Goal: Task Accomplishment & Management: Manage account settings

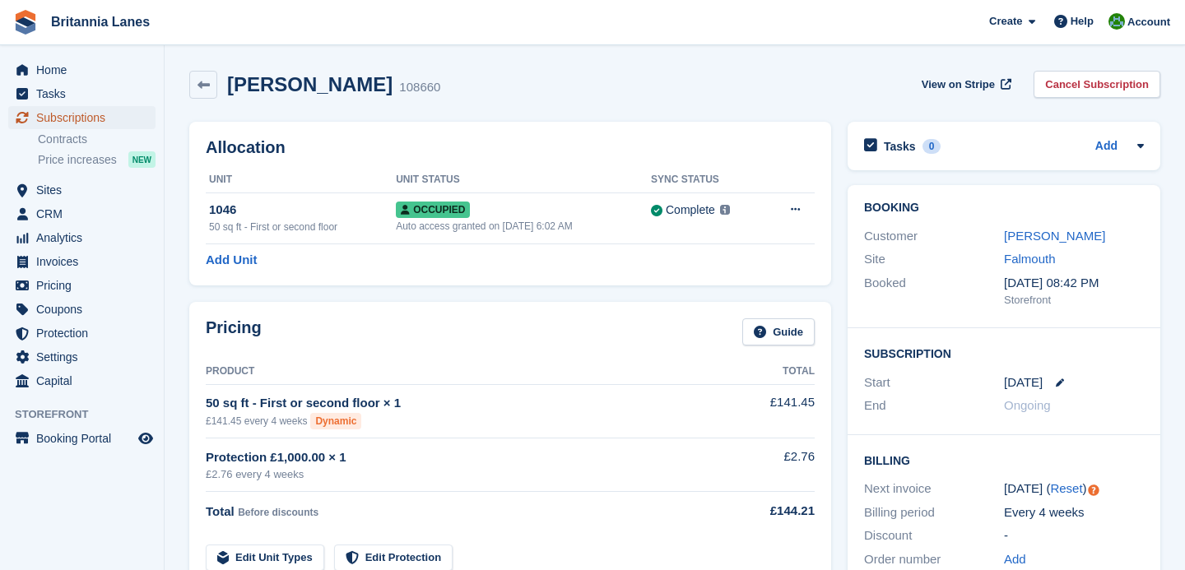
click at [54, 115] on span "Subscriptions" at bounding box center [85, 117] width 99 height 23
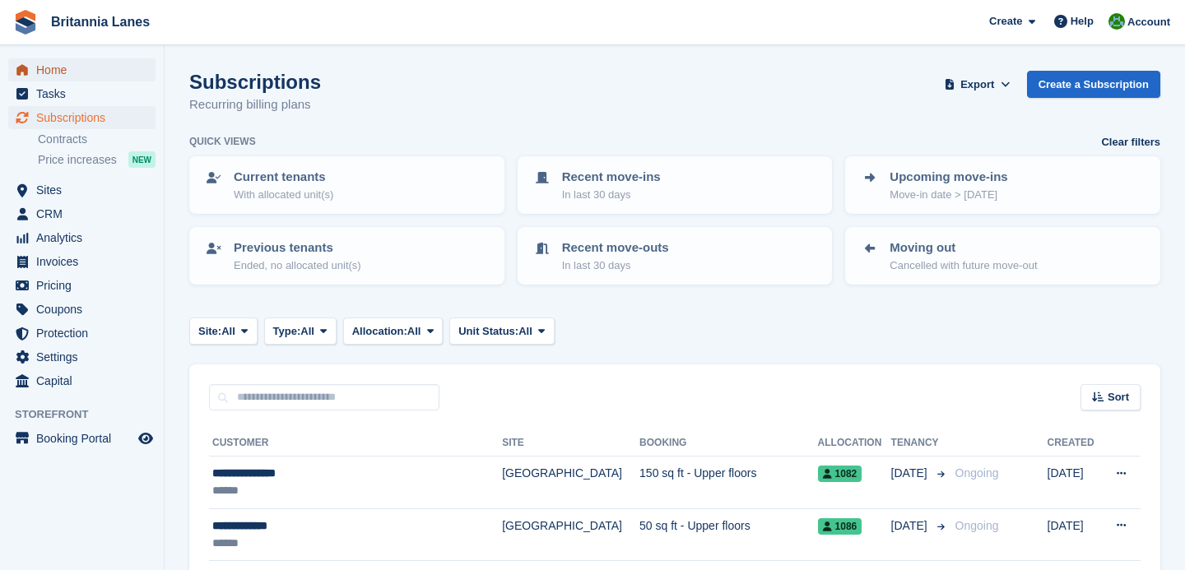
click at [70, 63] on span "Home" at bounding box center [85, 69] width 99 height 23
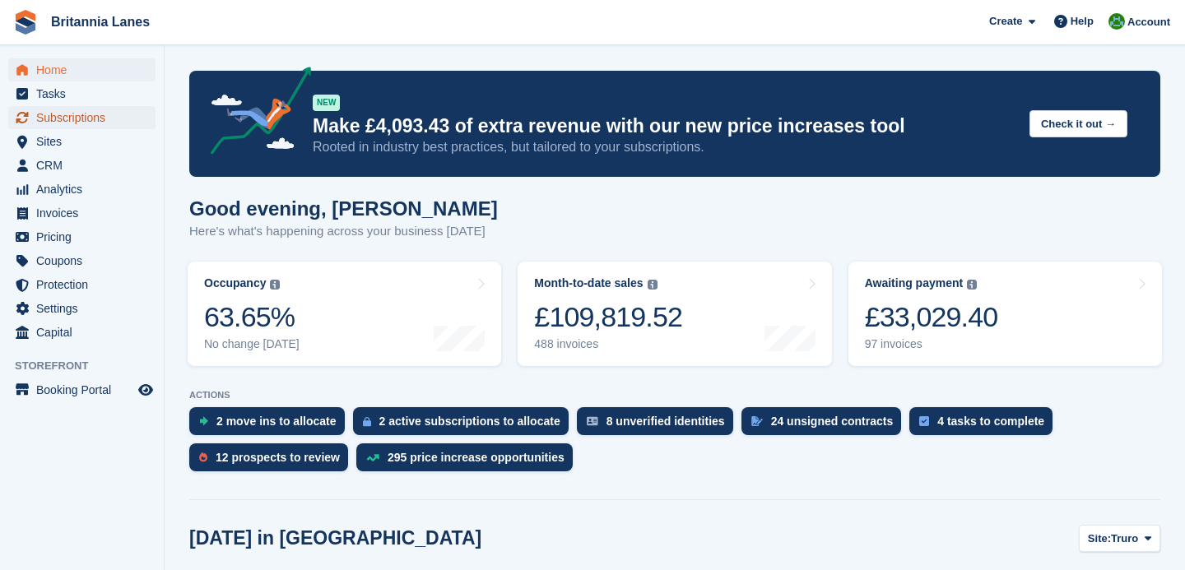
click at [113, 128] on span "Subscriptions" at bounding box center [85, 117] width 99 height 23
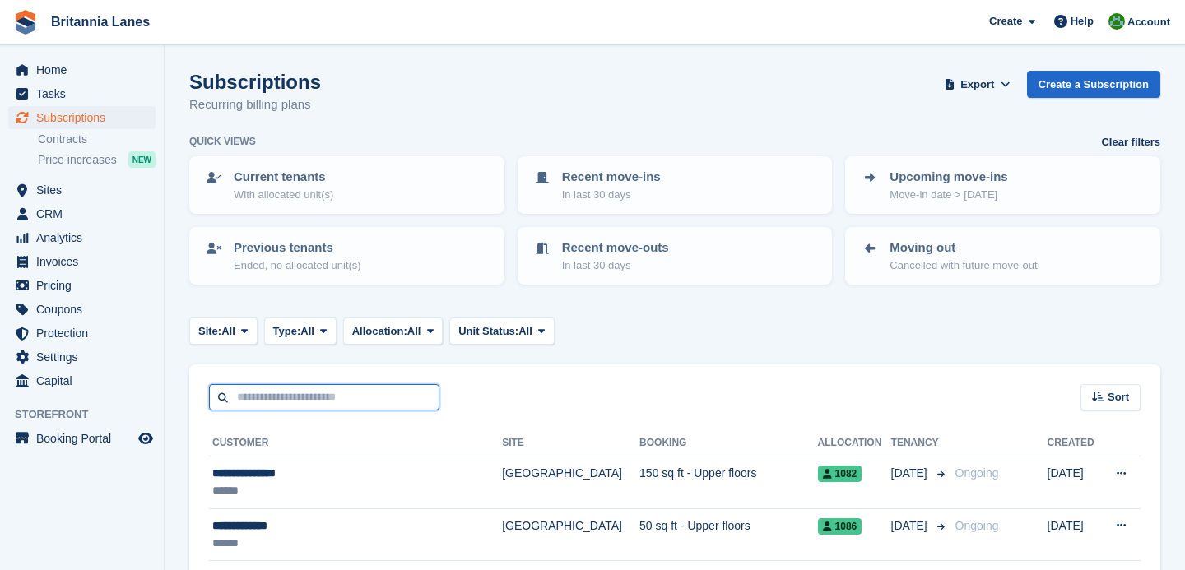
click at [293, 402] on input "text" at bounding box center [324, 397] width 231 height 27
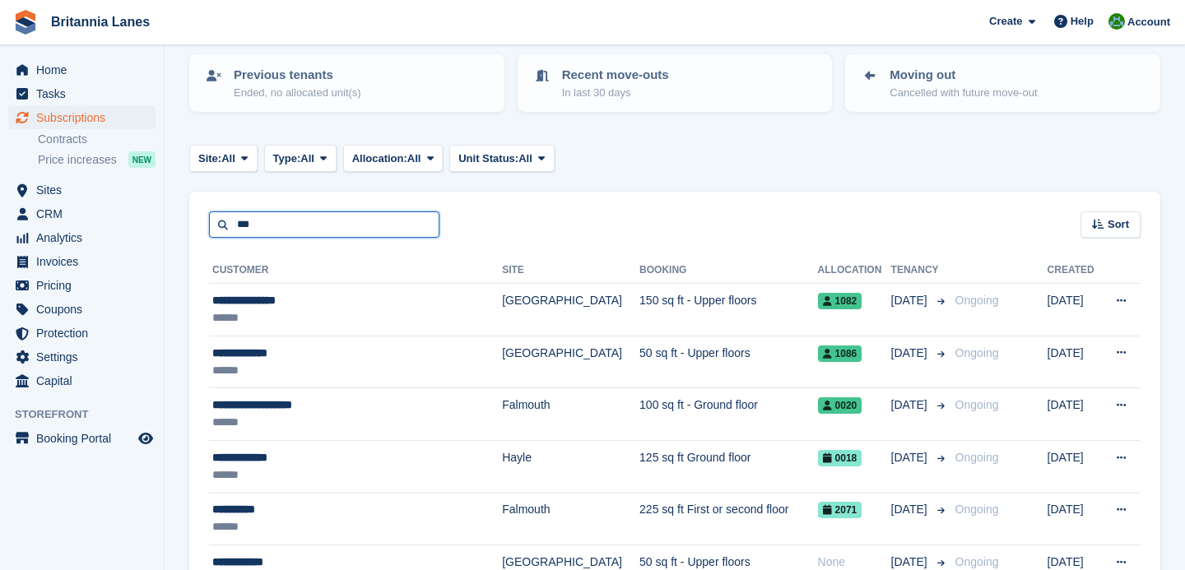
scroll to position [233, 0]
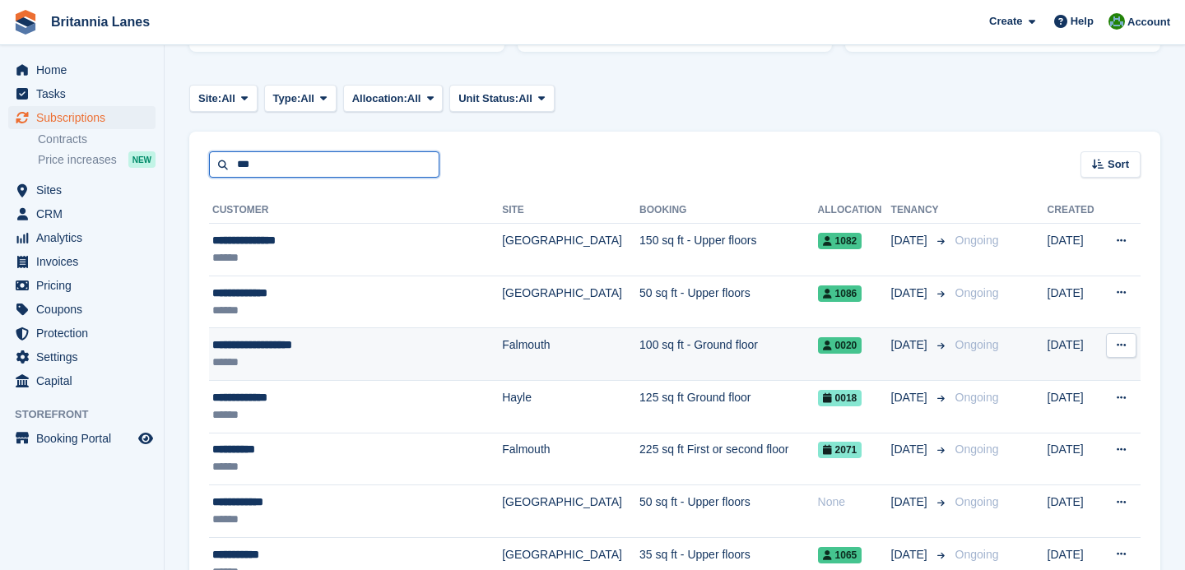
type input "***"
click at [331, 356] on div "******" at bounding box center [338, 362] width 253 height 17
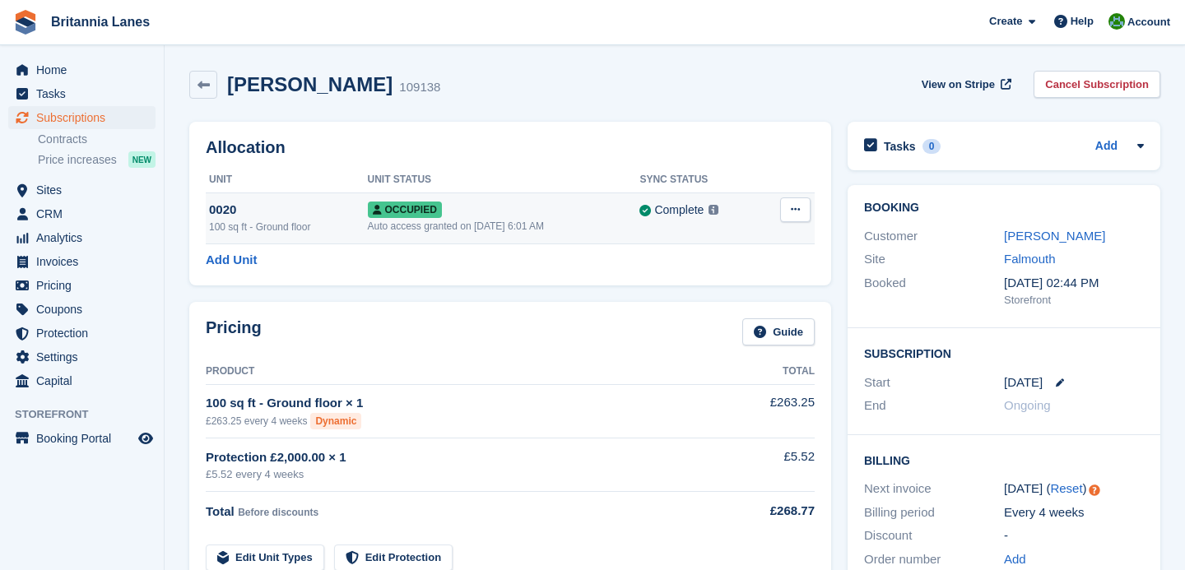
click at [802, 209] on button at bounding box center [795, 210] width 30 height 25
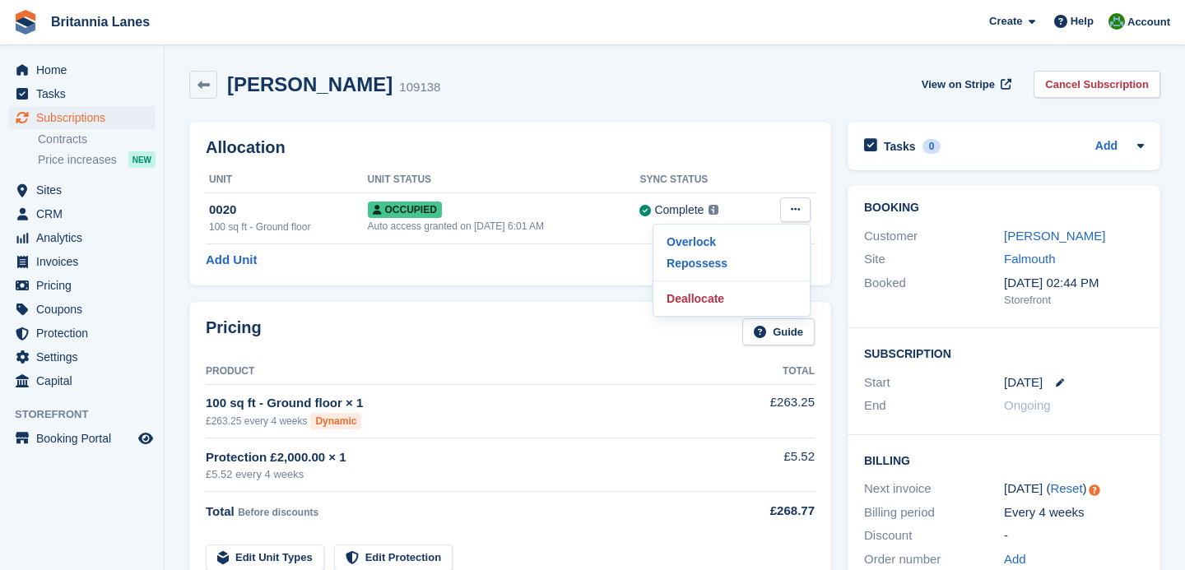
click at [841, 227] on div "Booking Customer Romeo Cezar Florica Site Falmouth Booked 19 Sep, 02:44 PM Stor…" at bounding box center [1004, 398] width 329 height 443
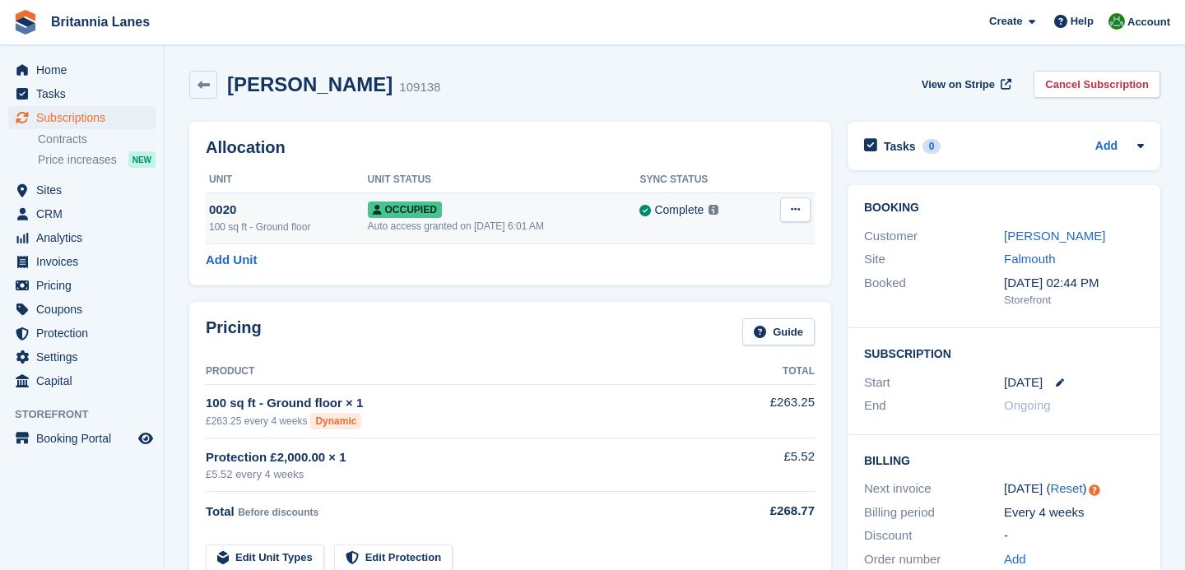
click at [570, 220] on div "Auto access granted on 20th Sep, 6:01 AM" at bounding box center [504, 226] width 272 height 15
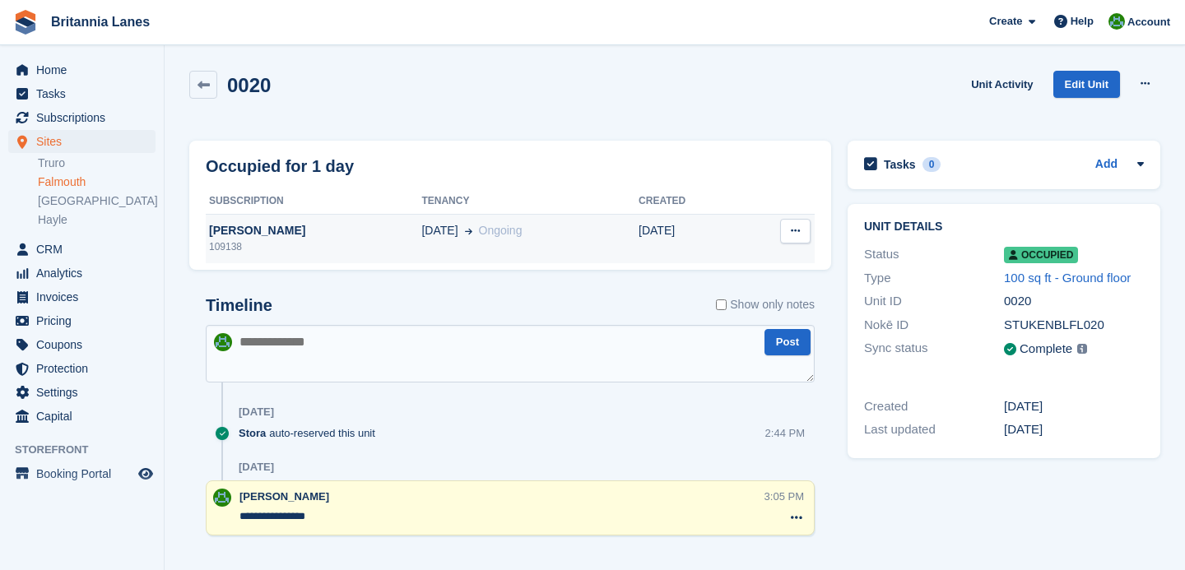
click at [796, 234] on icon at bounding box center [795, 231] width 9 height 11
click at [855, 174] on div "Tasks 0 Add No tasks related to 0020" at bounding box center [1004, 165] width 313 height 49
click at [288, 227] on div "[PERSON_NAME]" at bounding box center [314, 230] width 216 height 17
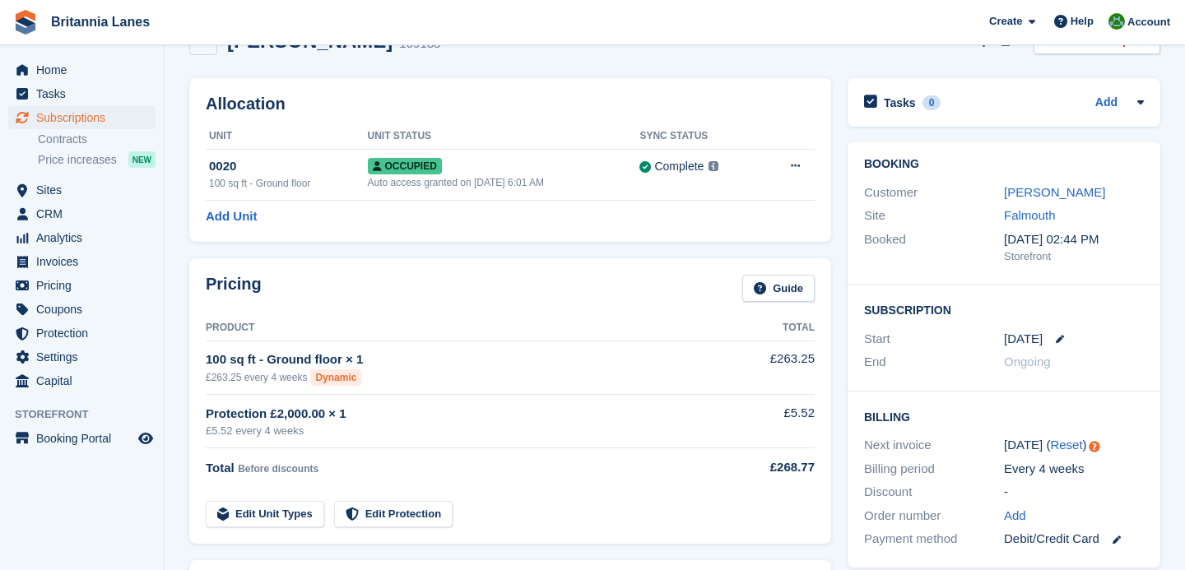
scroll to position [32, 0]
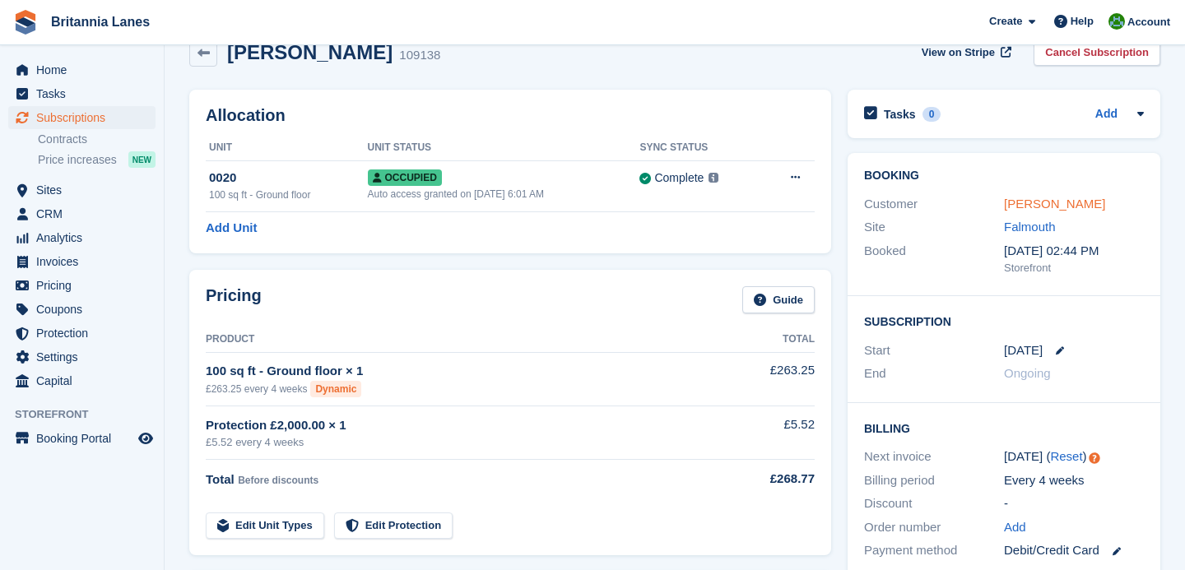
click at [1056, 205] on link "Romeo Cezar Florica" at bounding box center [1054, 204] width 101 height 14
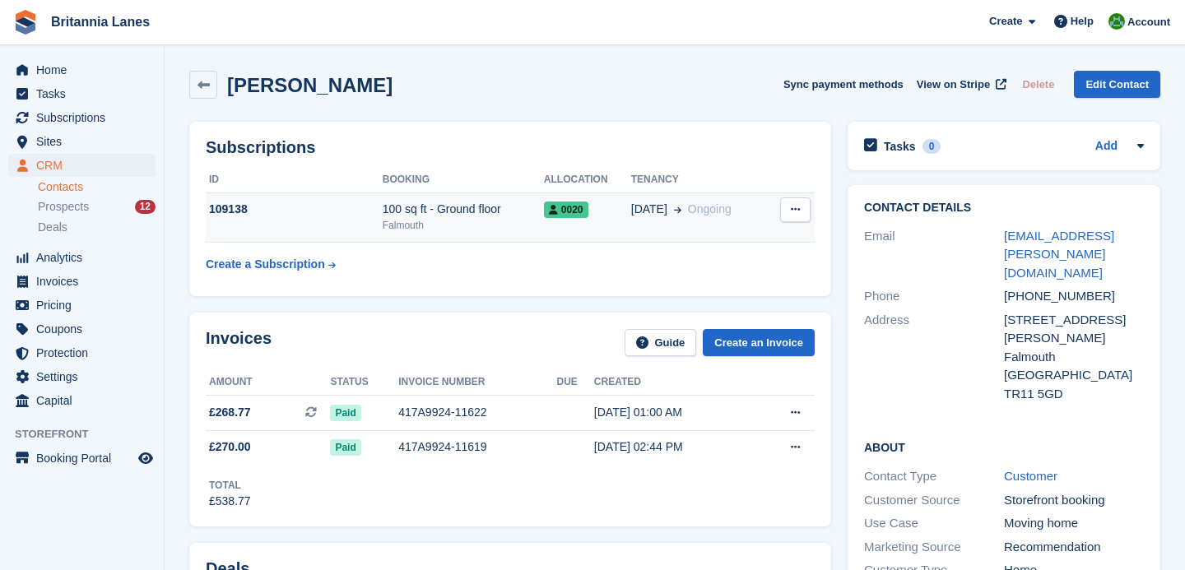
click at [797, 216] on button at bounding box center [795, 210] width 30 height 25
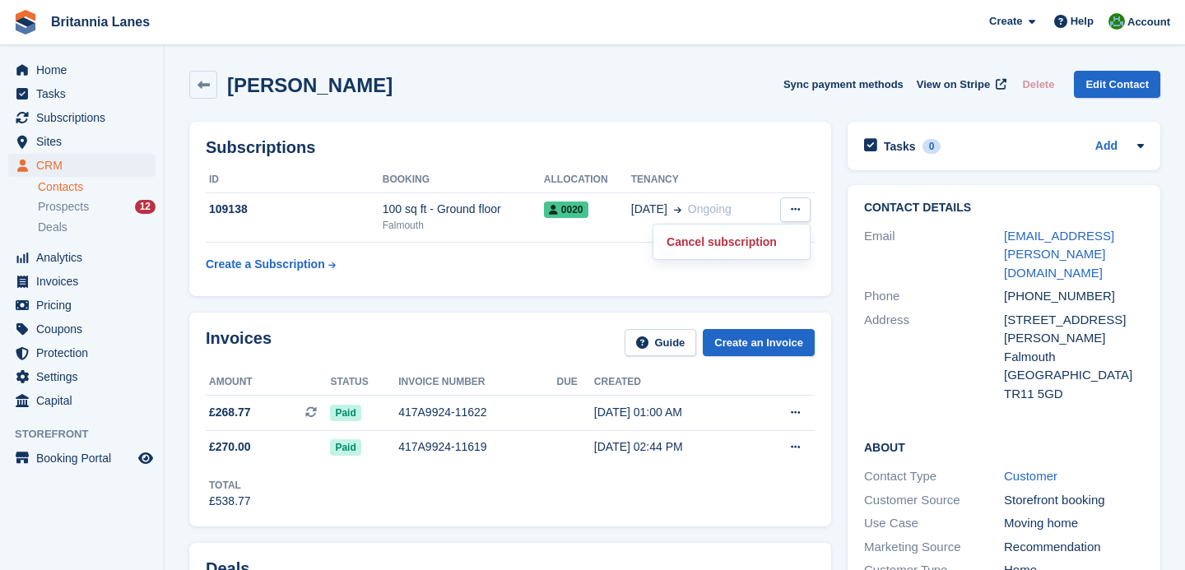
click at [822, 291] on div "Subscriptions ID Booking Allocation Tenancy 109138 100 sq ft - Ground floor Fal…" at bounding box center [510, 209] width 642 height 175
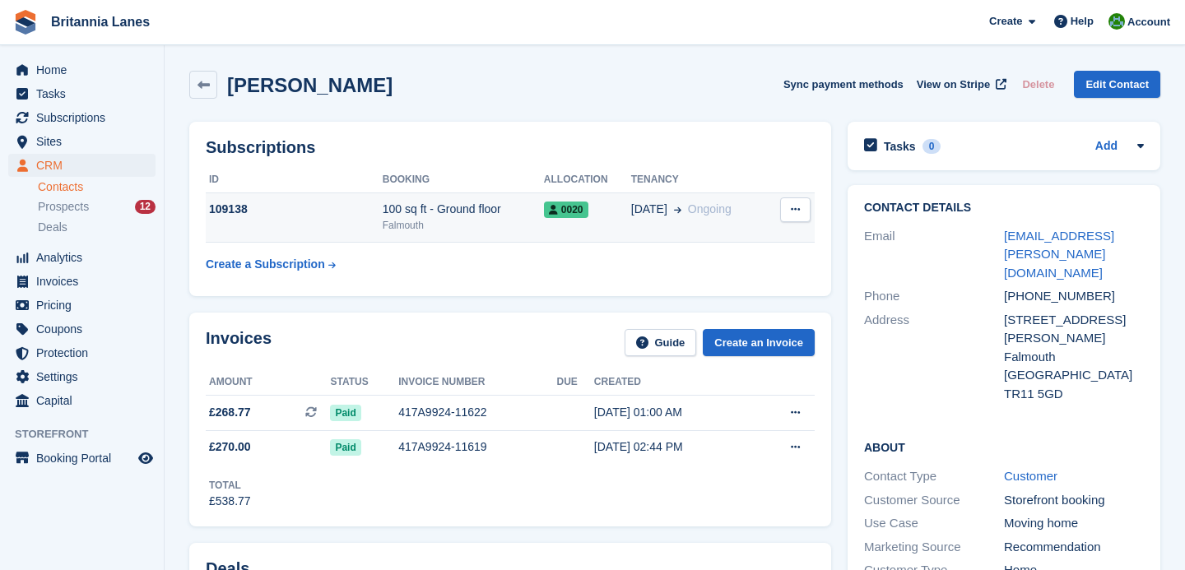
click at [444, 211] on div "100 sq ft - Ground floor" at bounding box center [463, 209] width 161 height 17
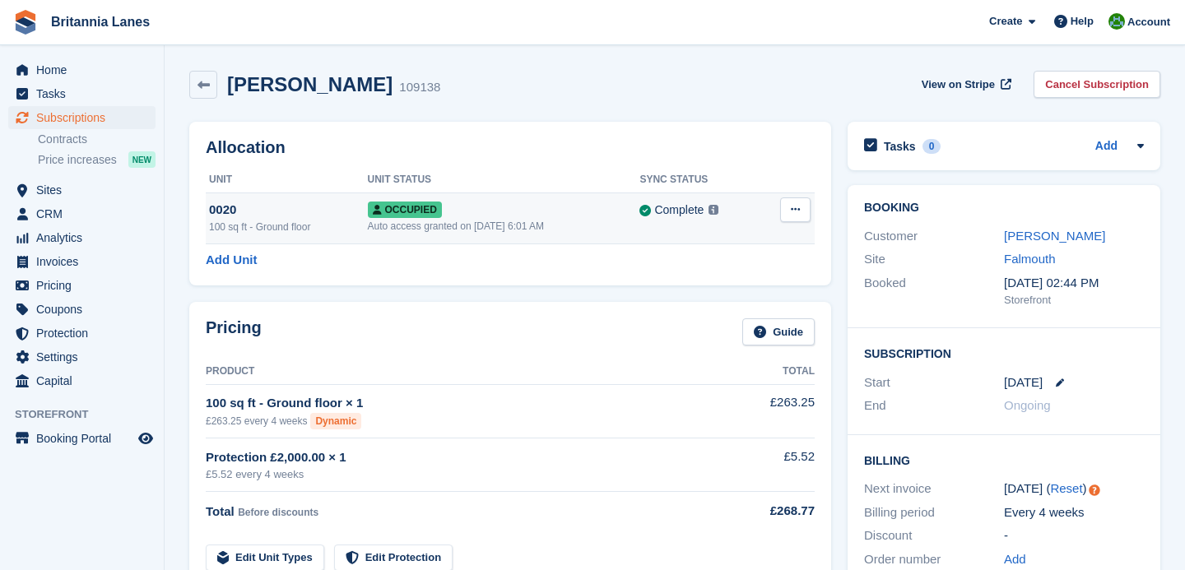
click at [799, 210] on icon at bounding box center [795, 209] width 9 height 11
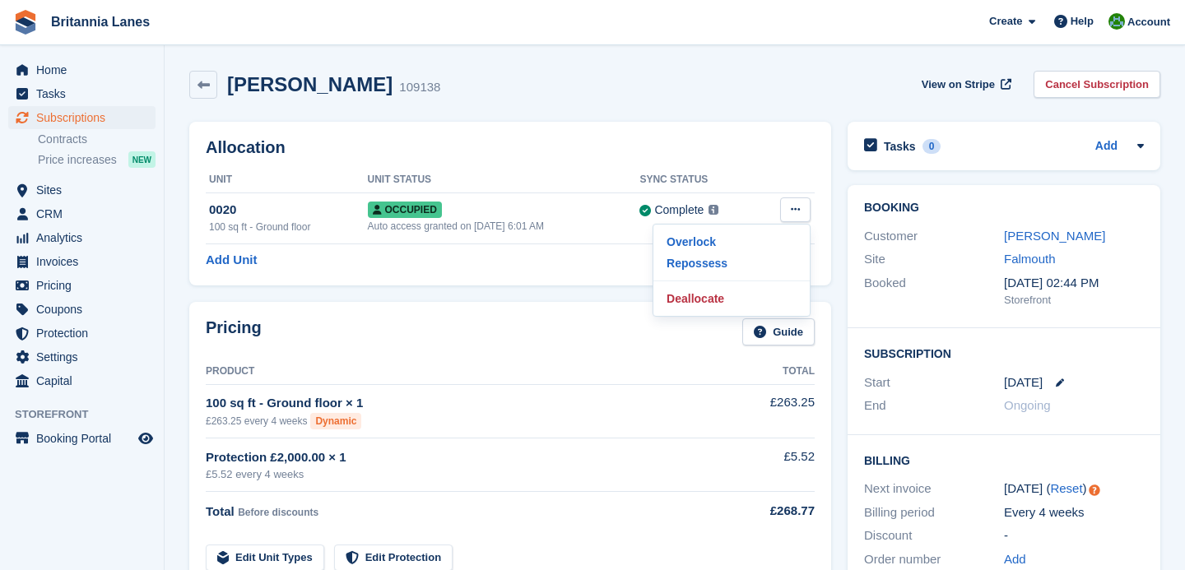
click at [829, 231] on div "Allocation Unit Unit Status Sync Status 0020 100 sq ft - Ground floor Occupied …" at bounding box center [510, 204] width 642 height 164
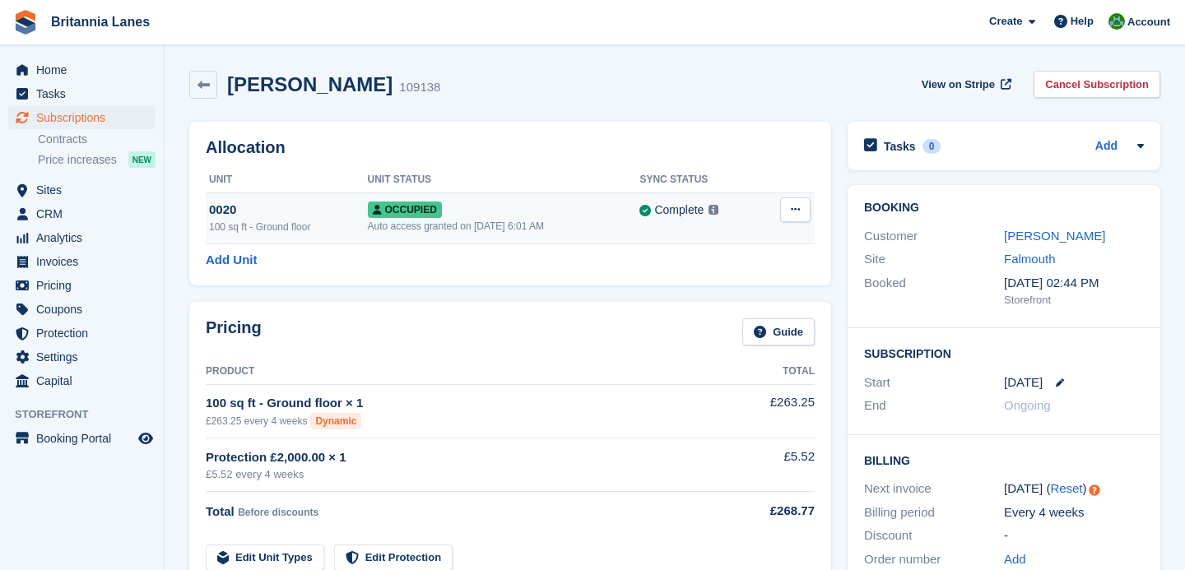
click at [321, 235] on td "0020 100 sq ft - Ground floor" at bounding box center [287, 218] width 162 height 51
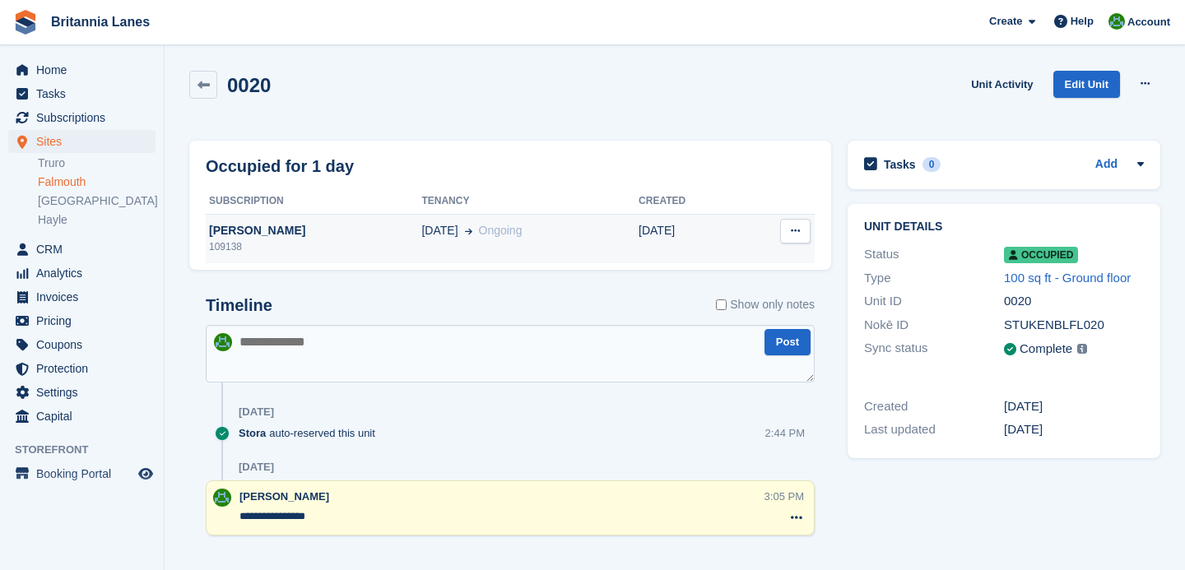
click at [803, 233] on button at bounding box center [795, 231] width 30 height 25
click at [835, 265] on div "Occupied for 1 day Subscription Tenancy Created Romeo Cezar Florica 109138 20 S…" at bounding box center [510, 357] width 659 height 448
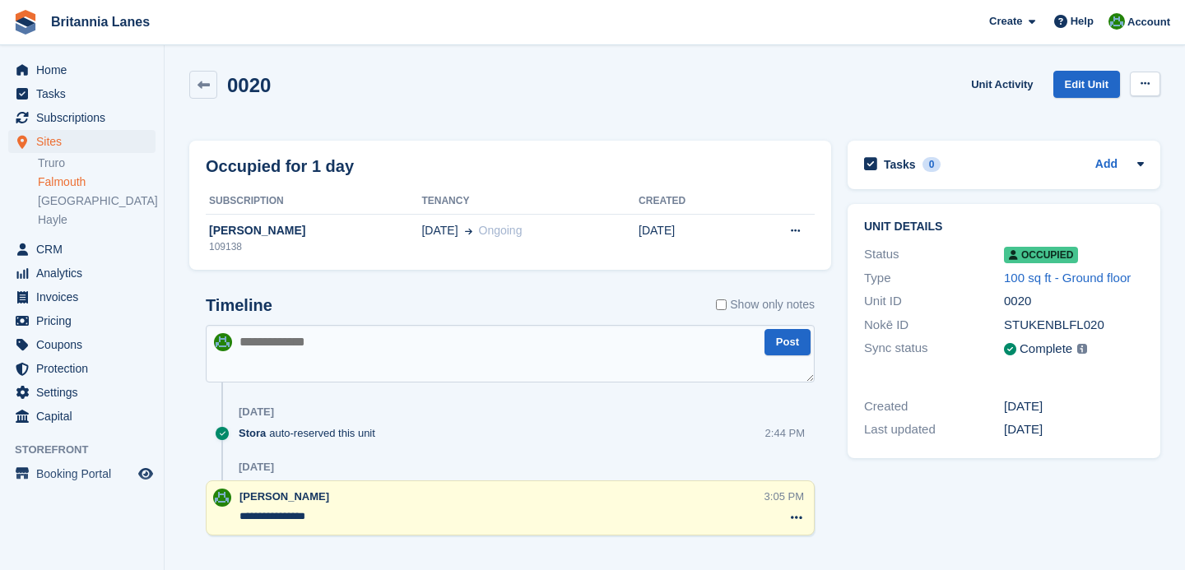
click at [1153, 83] on button at bounding box center [1145, 84] width 30 height 25
click at [859, 103] on div "0020 Unit Activity Edit Unit Overlock Repossess Deallocate" at bounding box center [674, 94] width 971 height 47
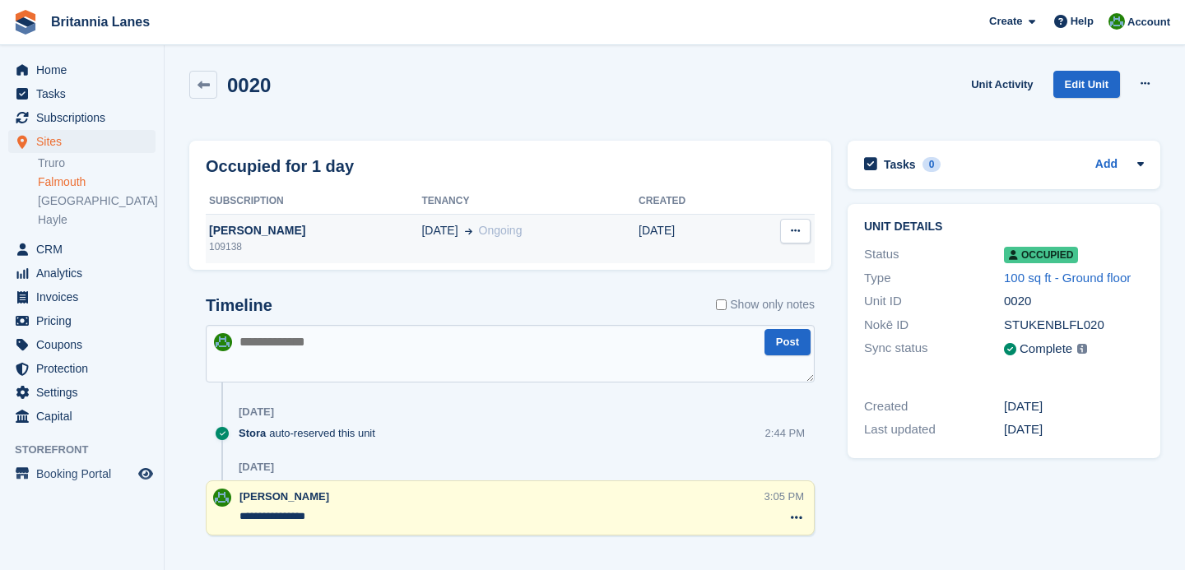
click at [262, 240] on div "109138" at bounding box center [314, 247] width 216 height 15
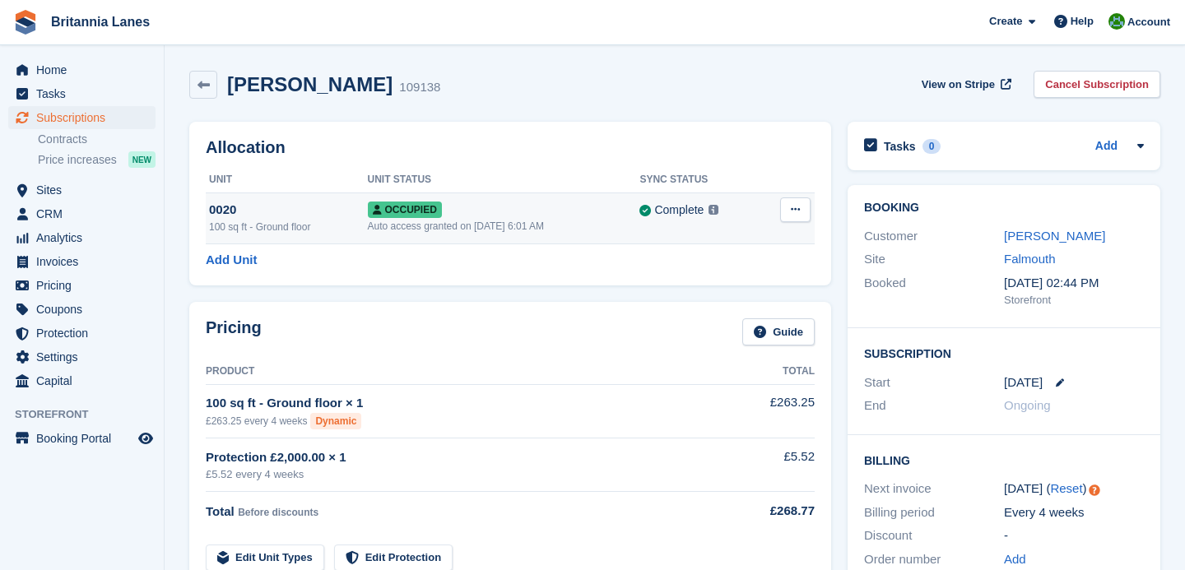
click at [799, 210] on icon at bounding box center [795, 209] width 9 height 11
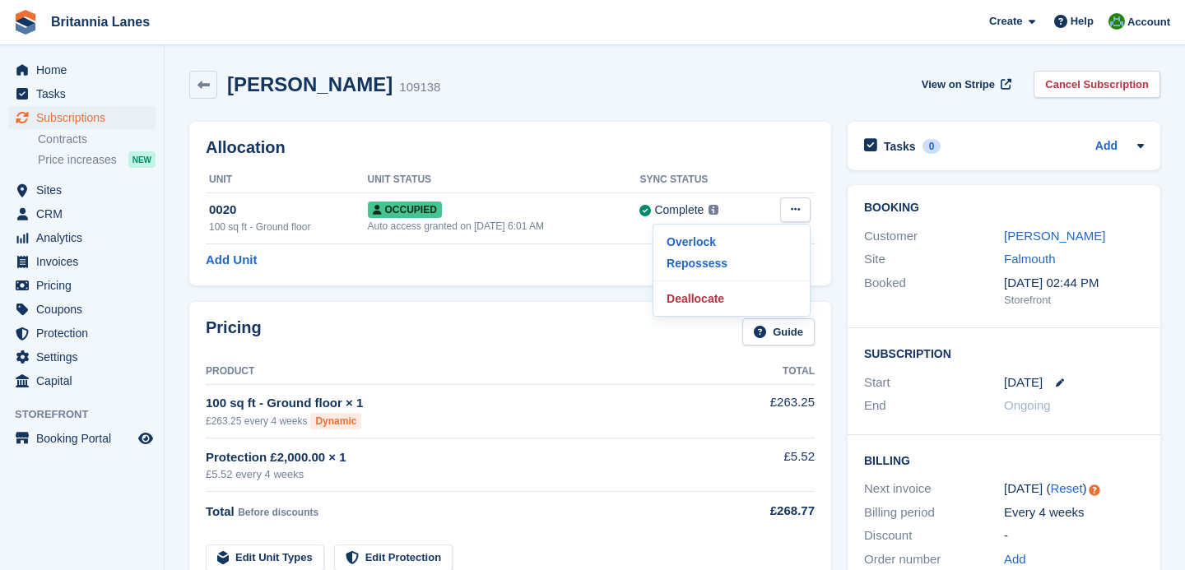
click at [842, 191] on div "Booking Customer Romeo [PERSON_NAME] Site [GEOGRAPHIC_DATA] Booked [DATE] 02:44…" at bounding box center [1004, 398] width 329 height 443
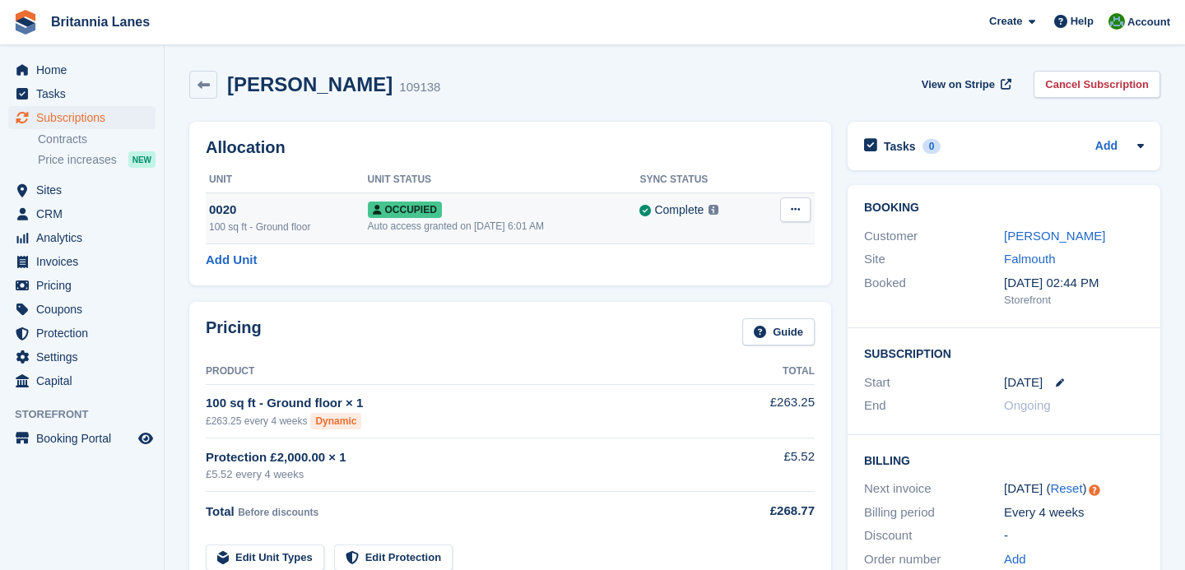
click at [795, 210] on icon at bounding box center [795, 209] width 9 height 11
